Goal: Check status: Check status

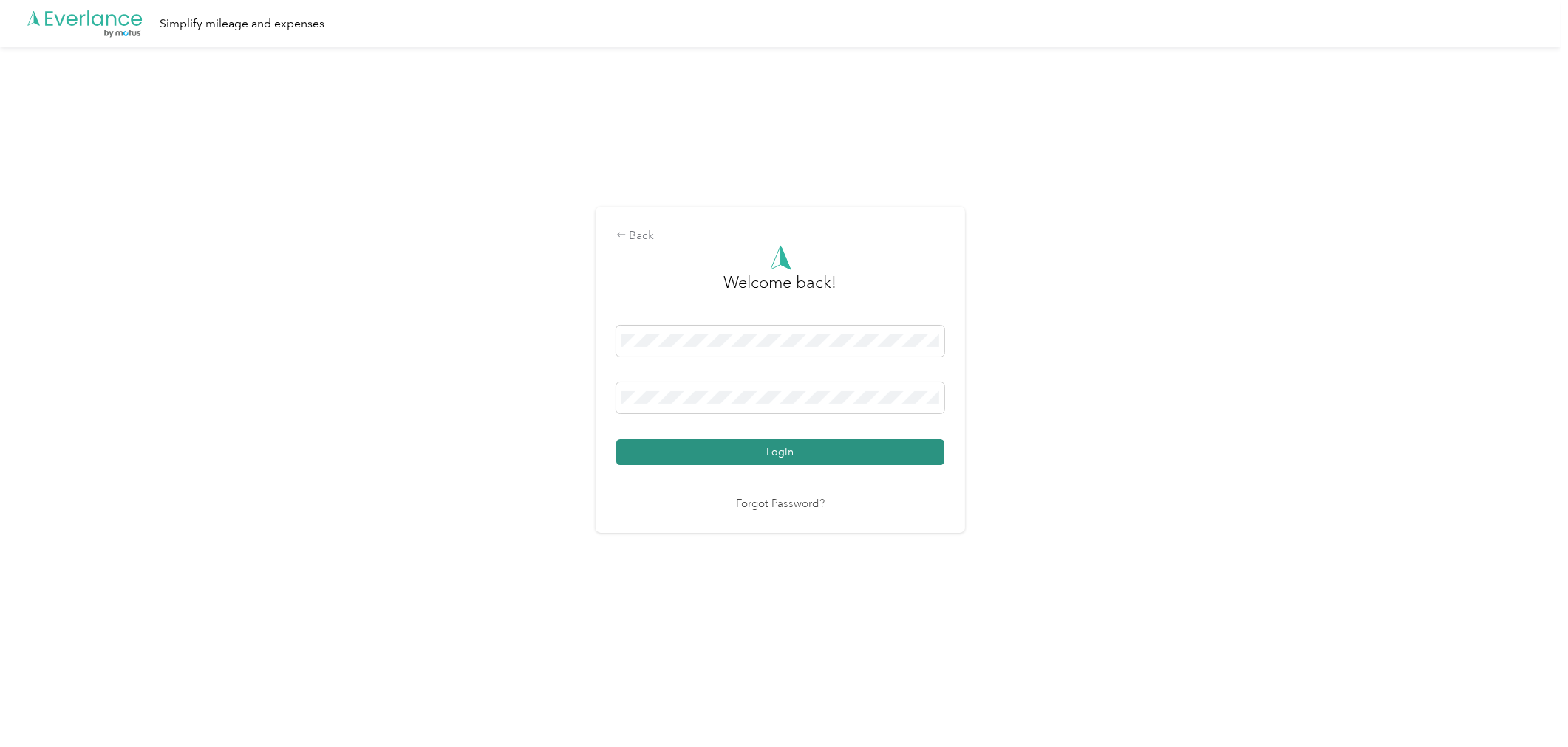
click at [854, 448] on button "Login" at bounding box center [780, 453] width 328 height 26
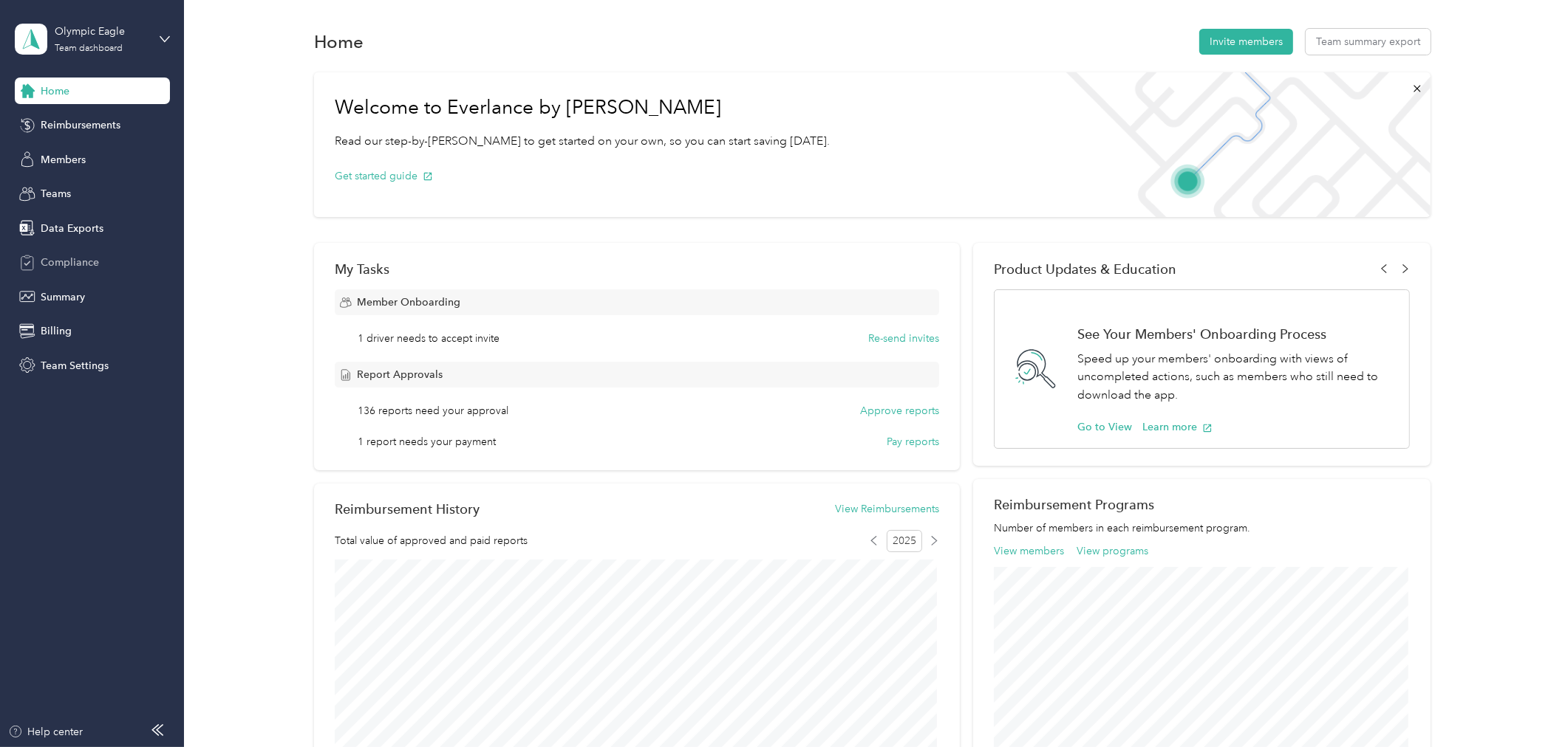
click at [57, 266] on span "Compliance" at bounding box center [69, 262] width 58 height 16
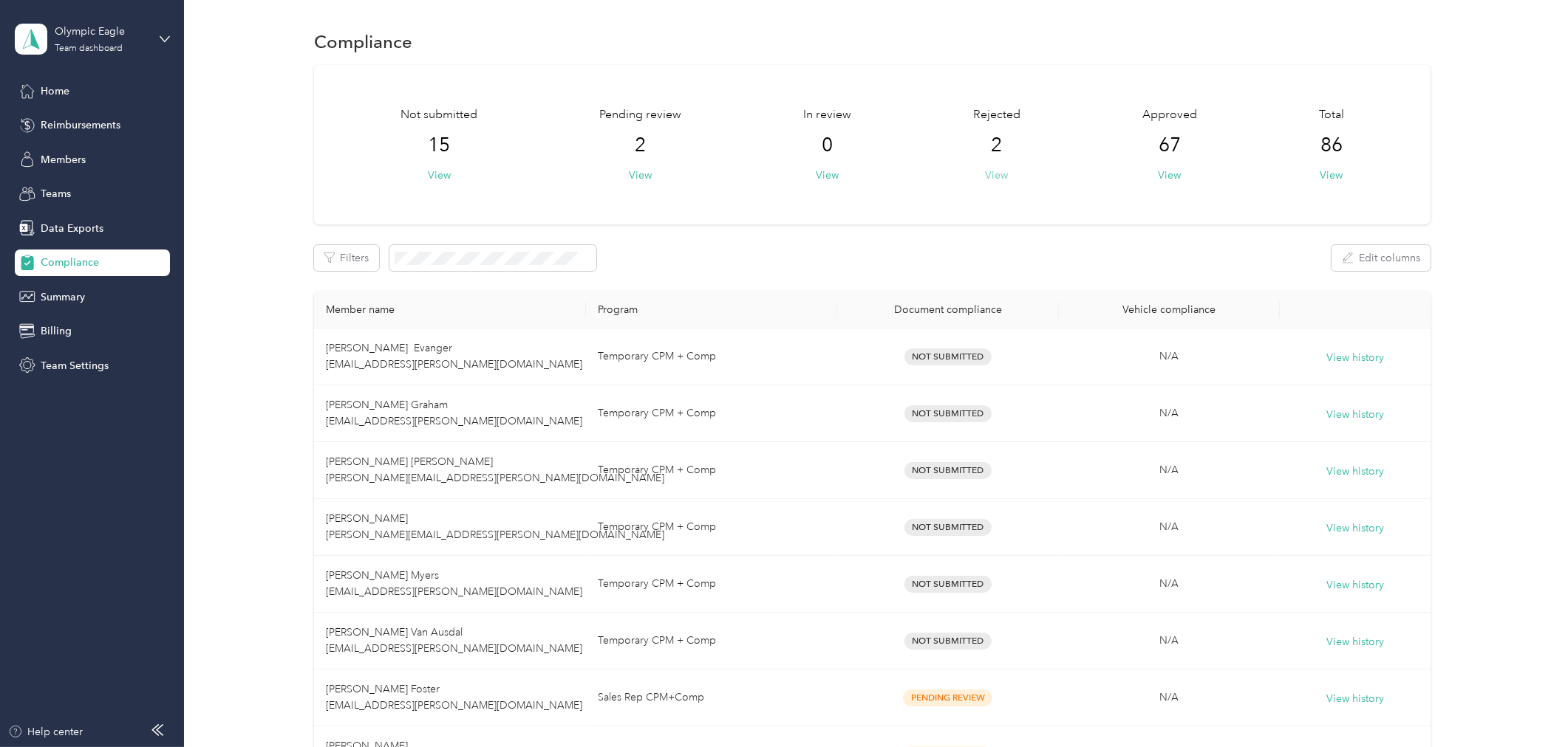
click at [998, 174] on button "View" at bounding box center [997, 175] width 23 height 16
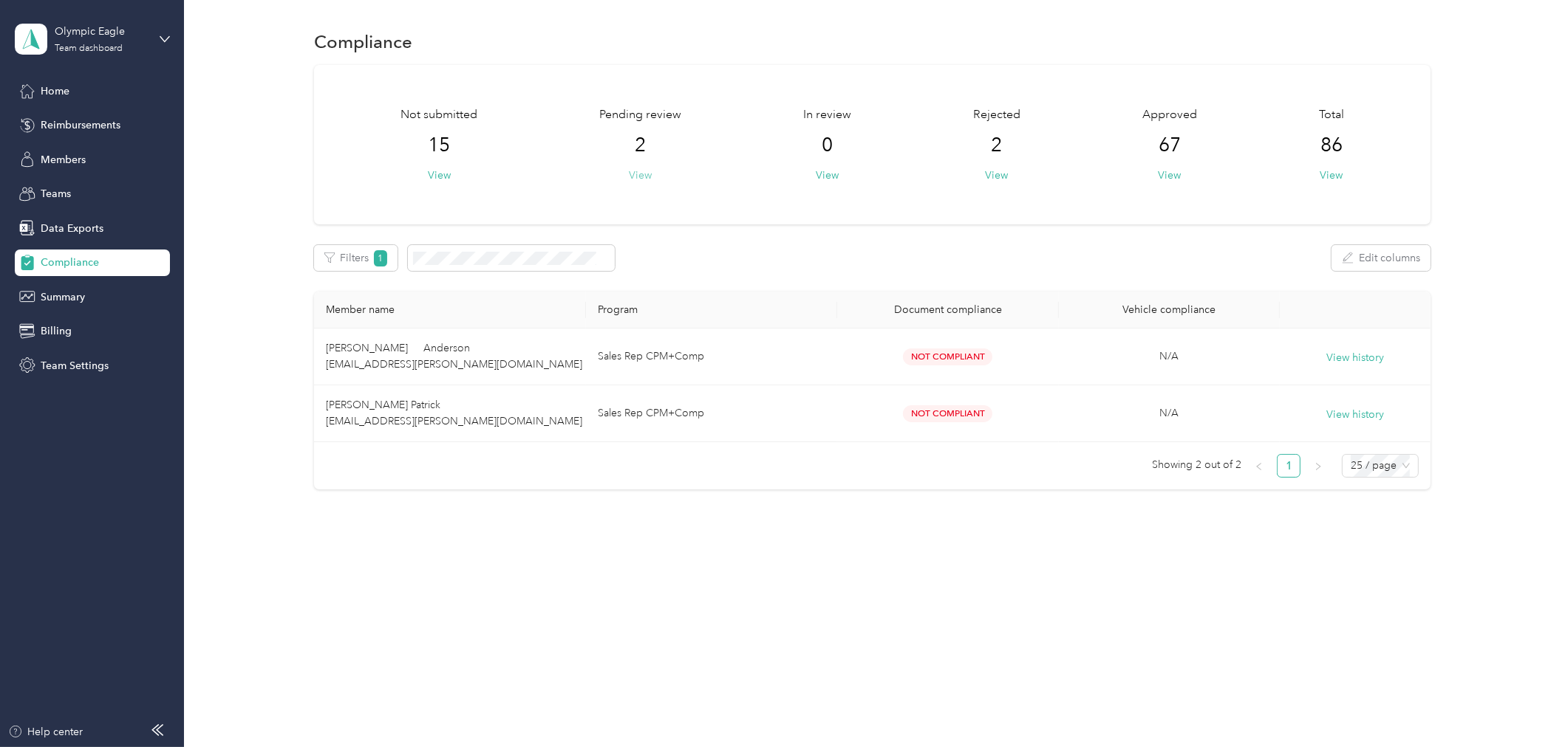
click at [651, 174] on button "View" at bounding box center [640, 175] width 23 height 16
click at [996, 168] on button "View" at bounding box center [997, 175] width 23 height 16
